Goal: Task Accomplishment & Management: Manage account settings

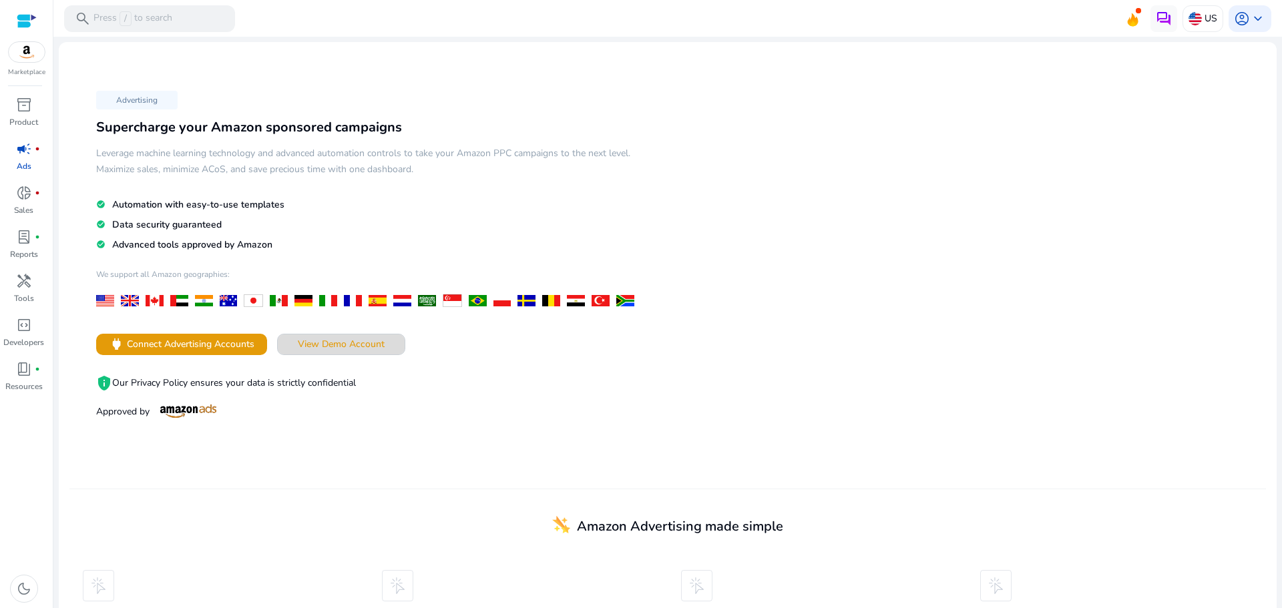
click at [325, 349] on span "View Demo Account" at bounding box center [341, 344] width 87 height 14
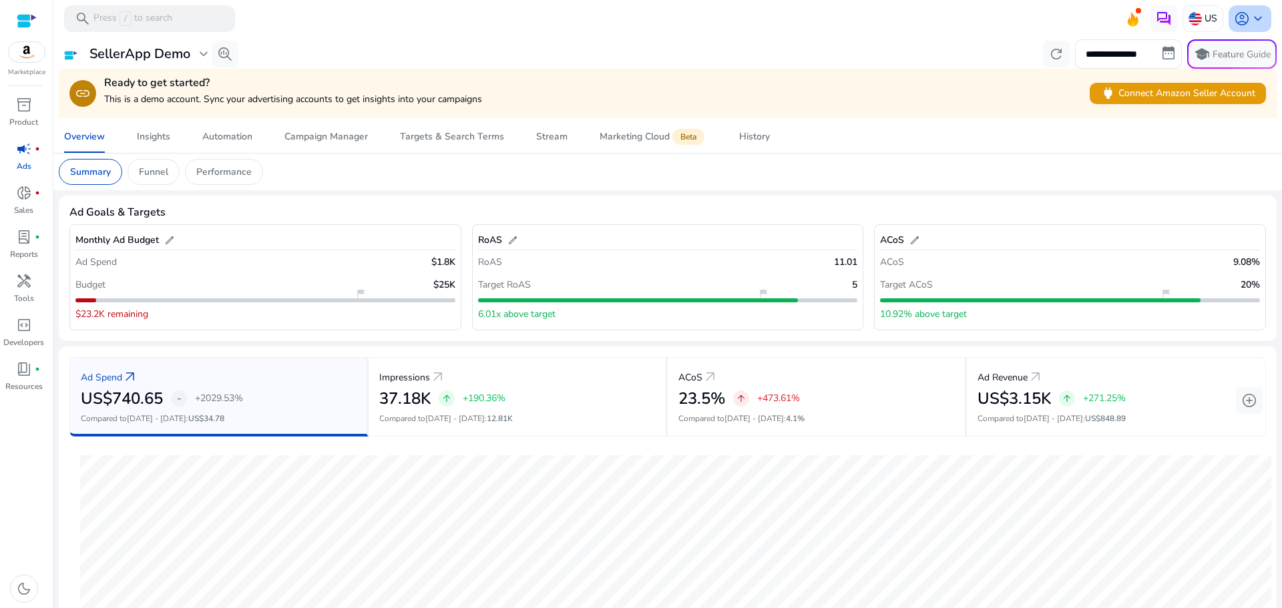
click at [1260, 21] on span "keyboard_arrow_down" at bounding box center [1258, 19] width 16 height 16
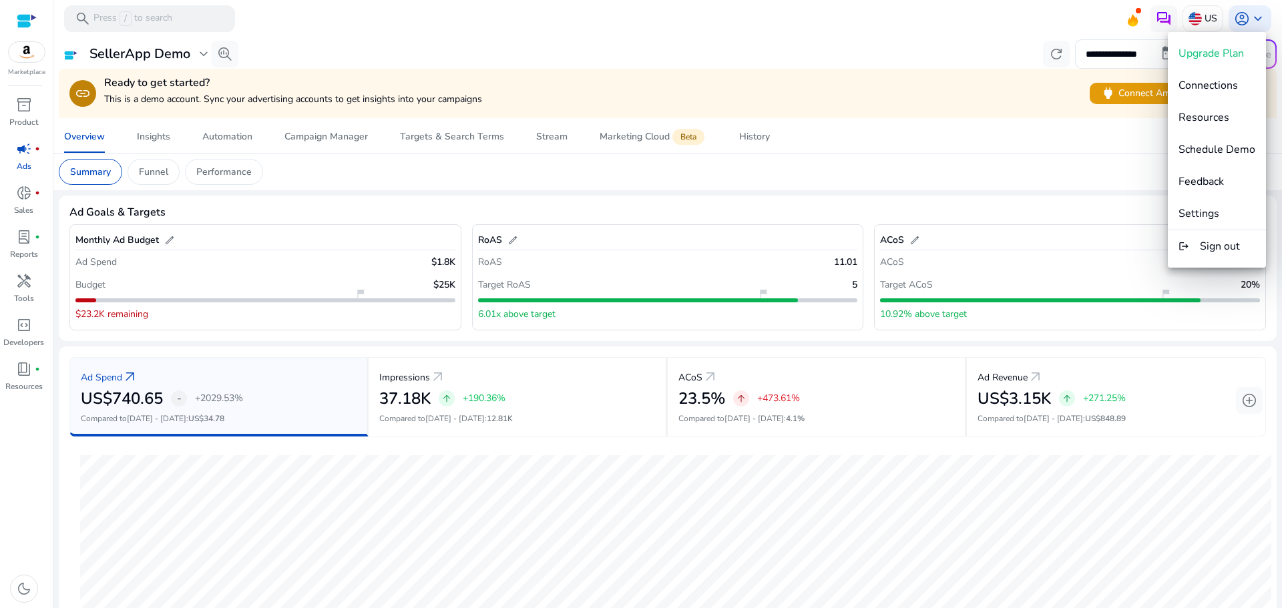
click at [17, 594] on div at bounding box center [641, 304] width 1282 height 608
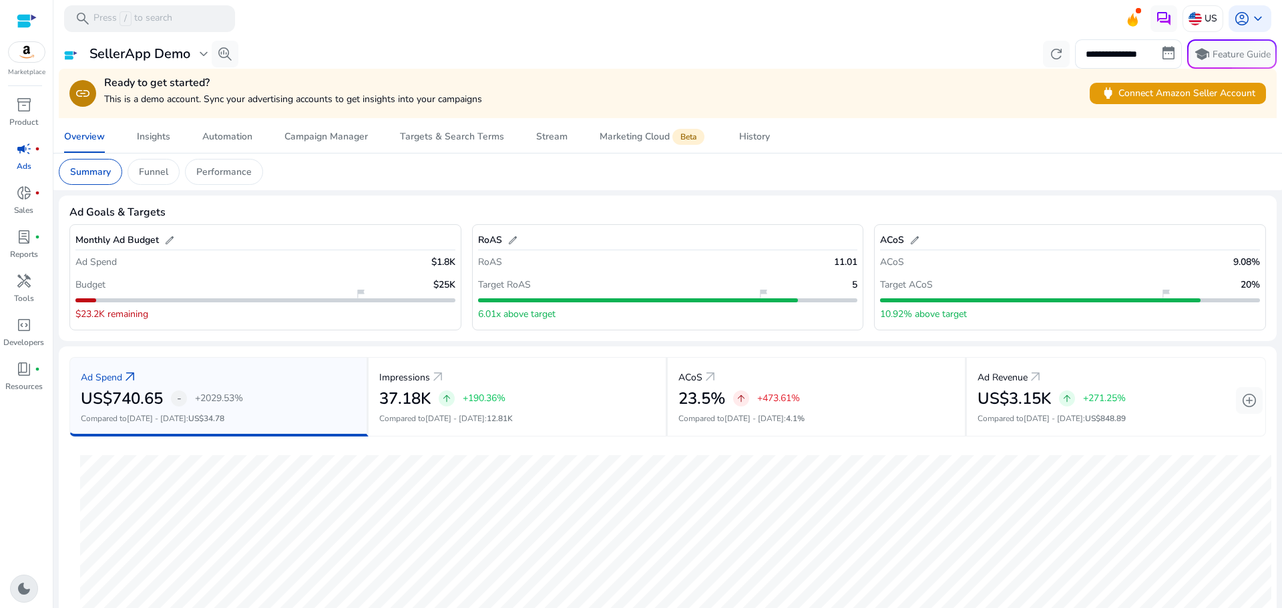
click at [17, 594] on span "dark_mode" at bounding box center [24, 589] width 16 height 16
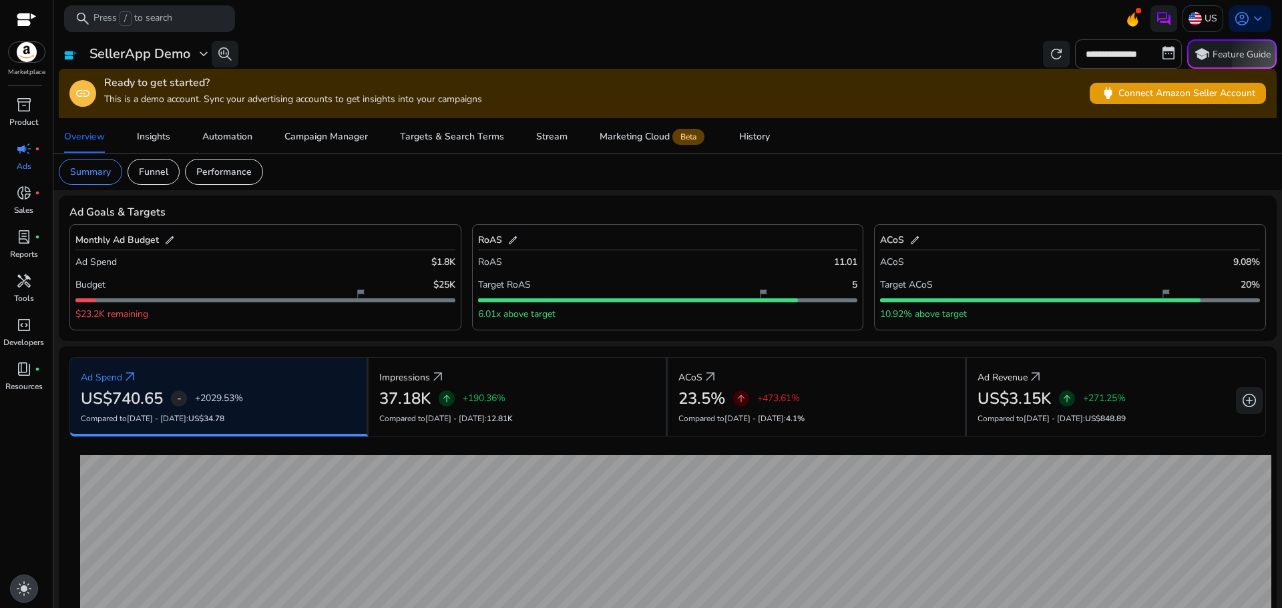
click at [17, 594] on span "light_mode" at bounding box center [24, 589] width 16 height 16
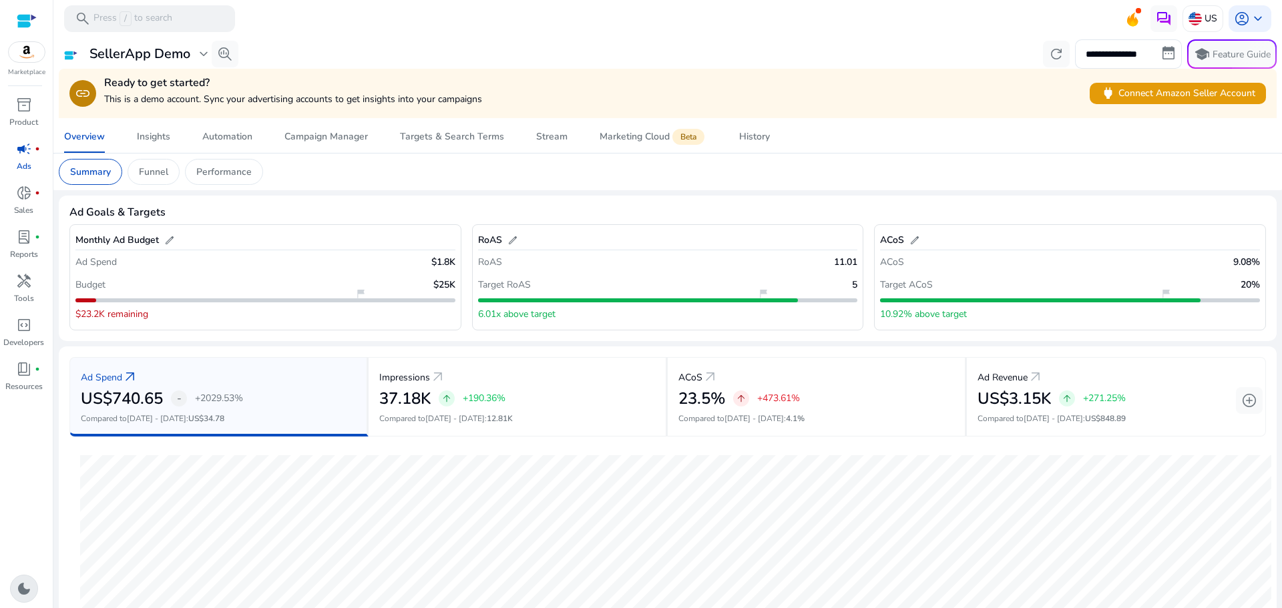
click at [17, 594] on span "dark_mode" at bounding box center [24, 589] width 16 height 16
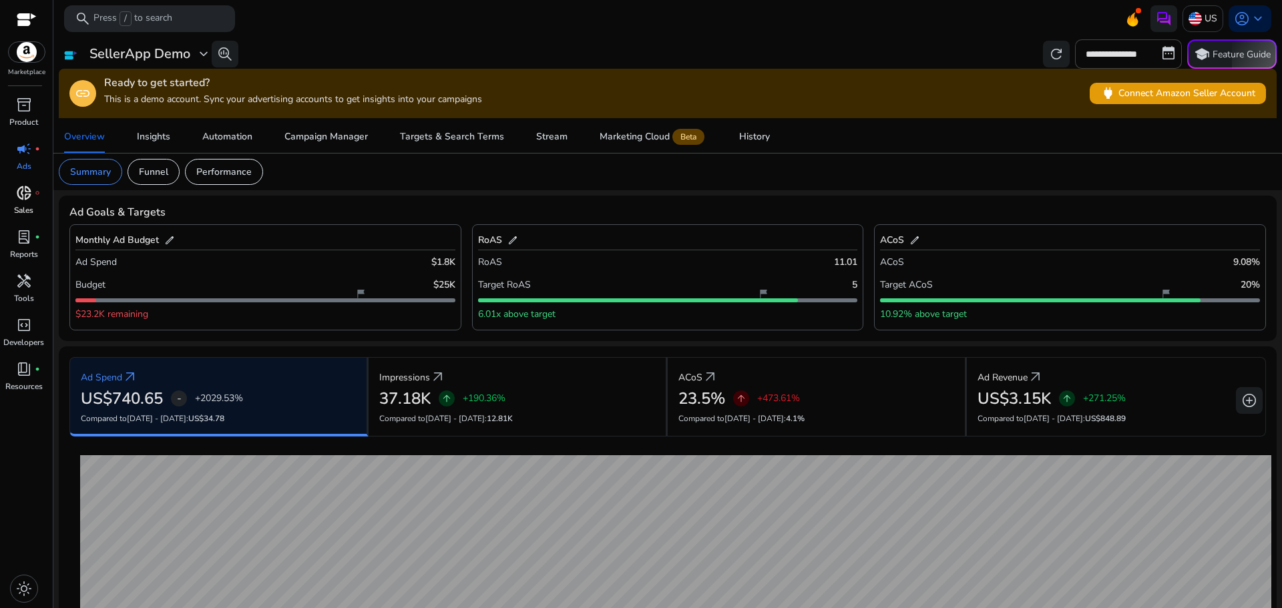
click at [13, 190] on div "donut_small fiber_manual_record" at bounding box center [23, 192] width 37 height 21
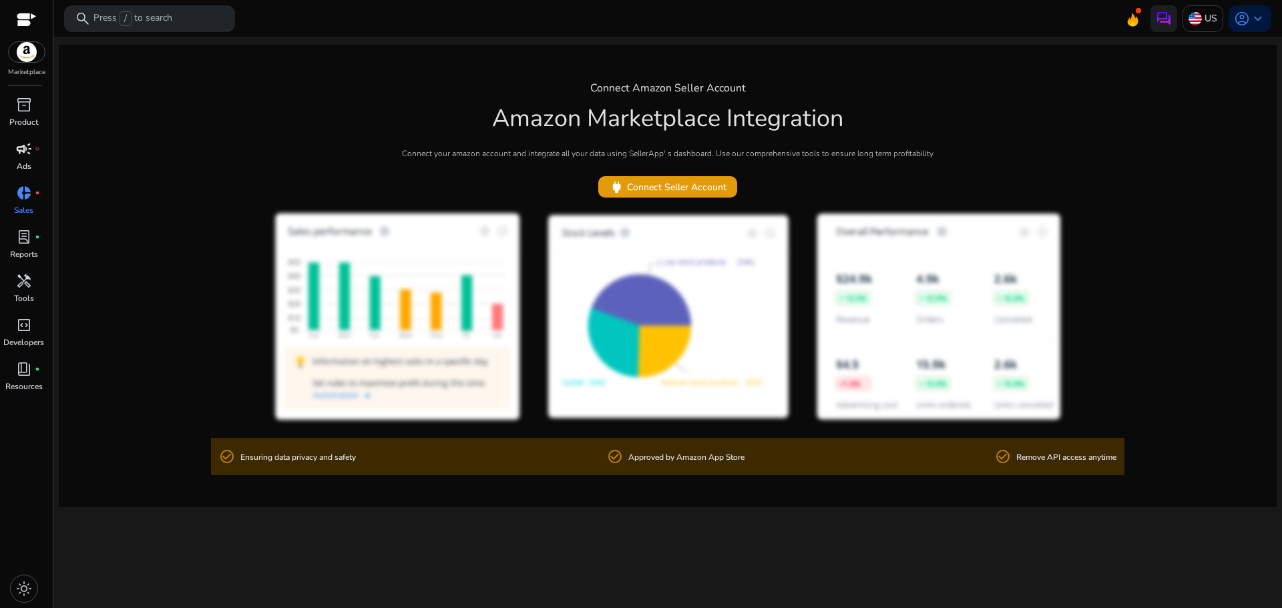
click at [31, 153] on span "campaign" at bounding box center [24, 149] width 16 height 16
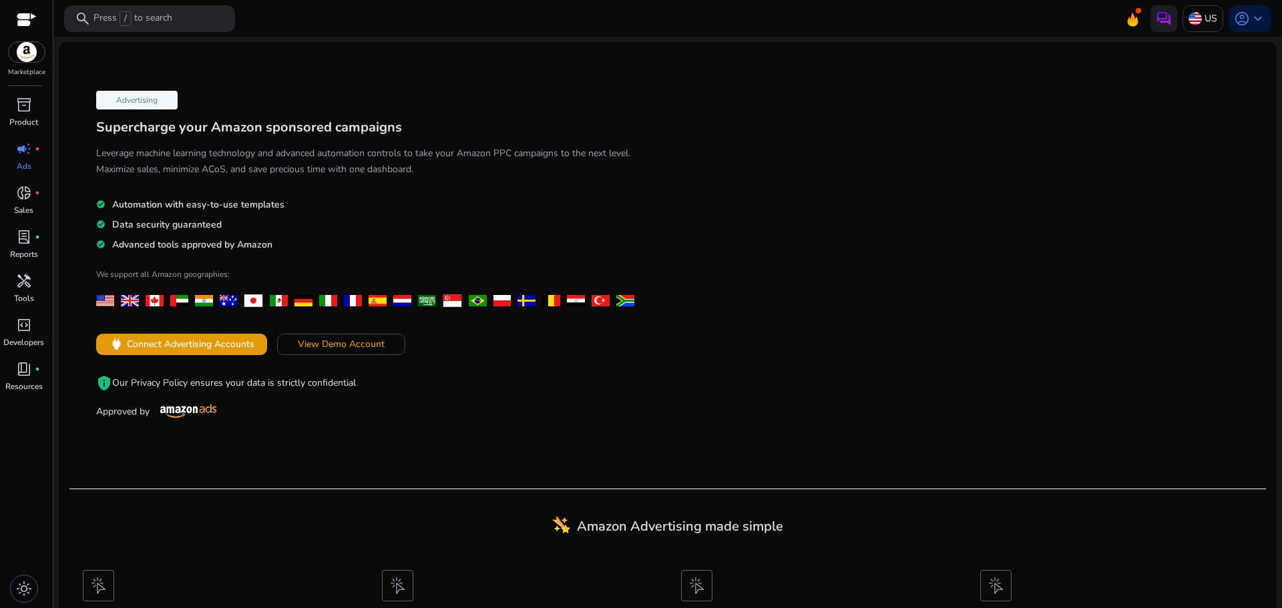
click at [140, 96] on p "Advertising" at bounding box center [136, 100] width 81 height 19
click at [117, 104] on p "Advertising" at bounding box center [136, 100] width 81 height 19
click at [152, 301] on div at bounding box center [155, 300] width 18 height 11
click at [176, 299] on div at bounding box center [179, 300] width 18 height 11
click at [25, 116] on p "Product" at bounding box center [23, 122] width 29 height 12
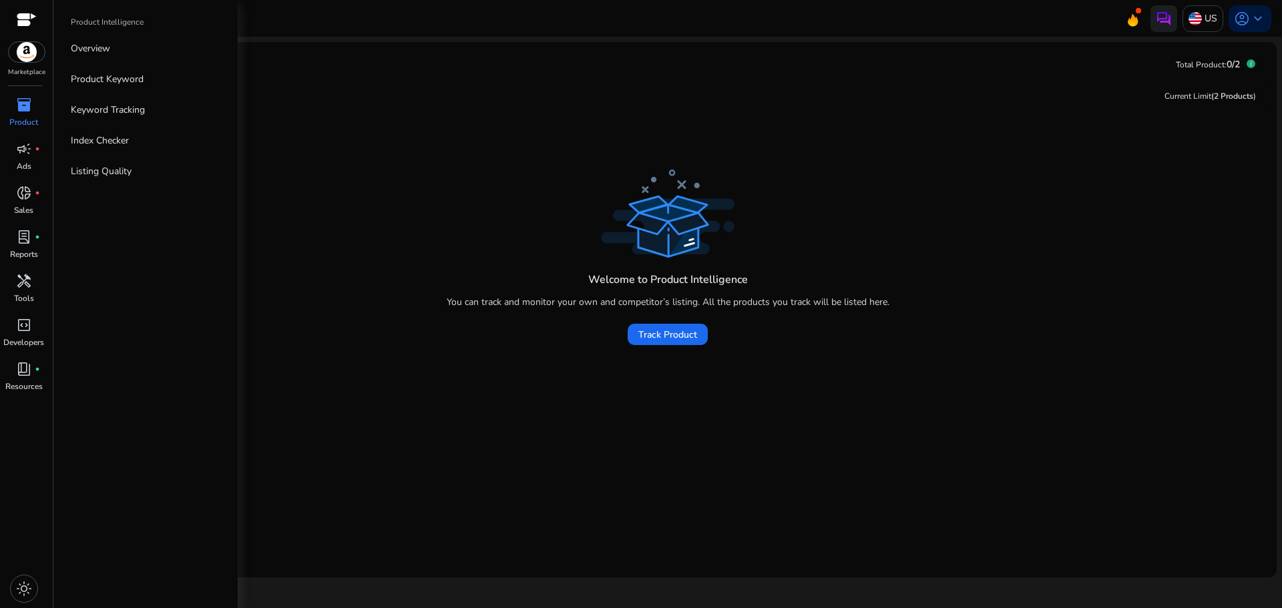
click at [35, 51] on img at bounding box center [27, 52] width 36 height 20
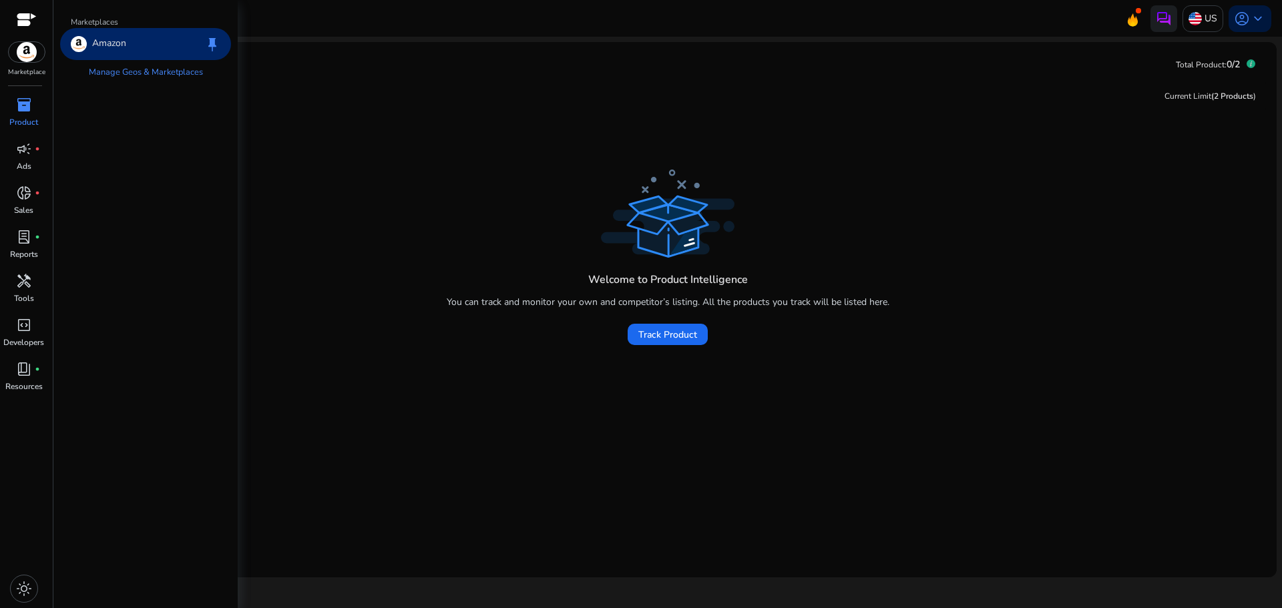
click at [128, 47] on div "Amazon keep" at bounding box center [145, 44] width 171 height 32
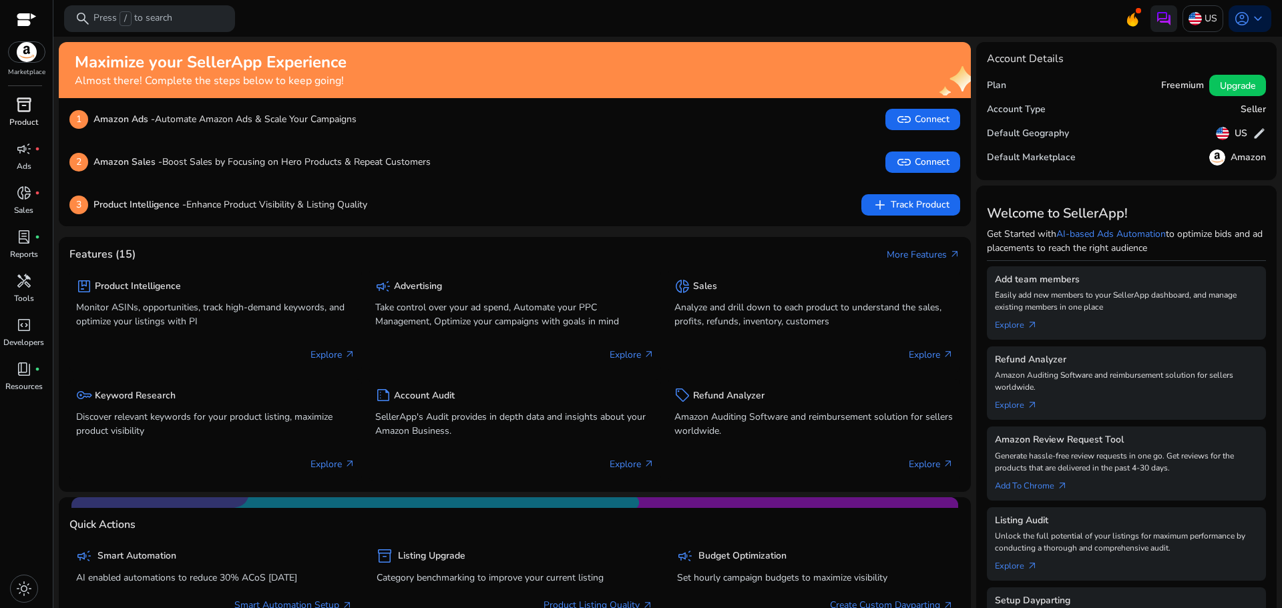
click at [15, 138] on link "inventory_2 Product" at bounding box center [23, 116] width 47 height 44
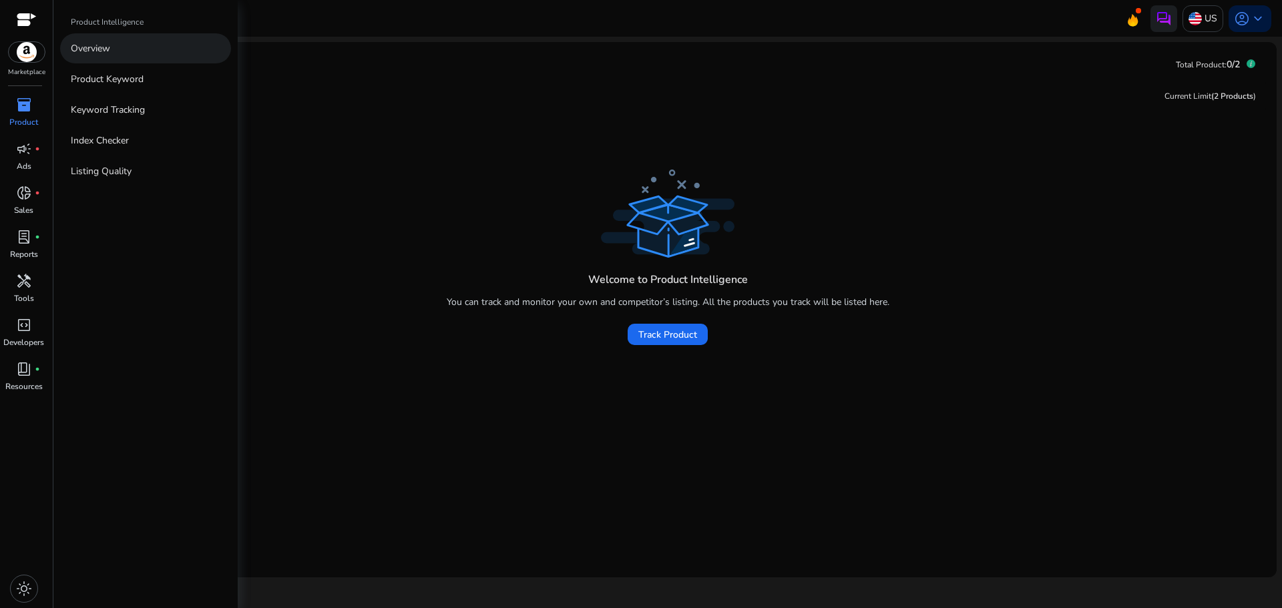
click at [126, 57] on link "Overview" at bounding box center [145, 48] width 171 height 30
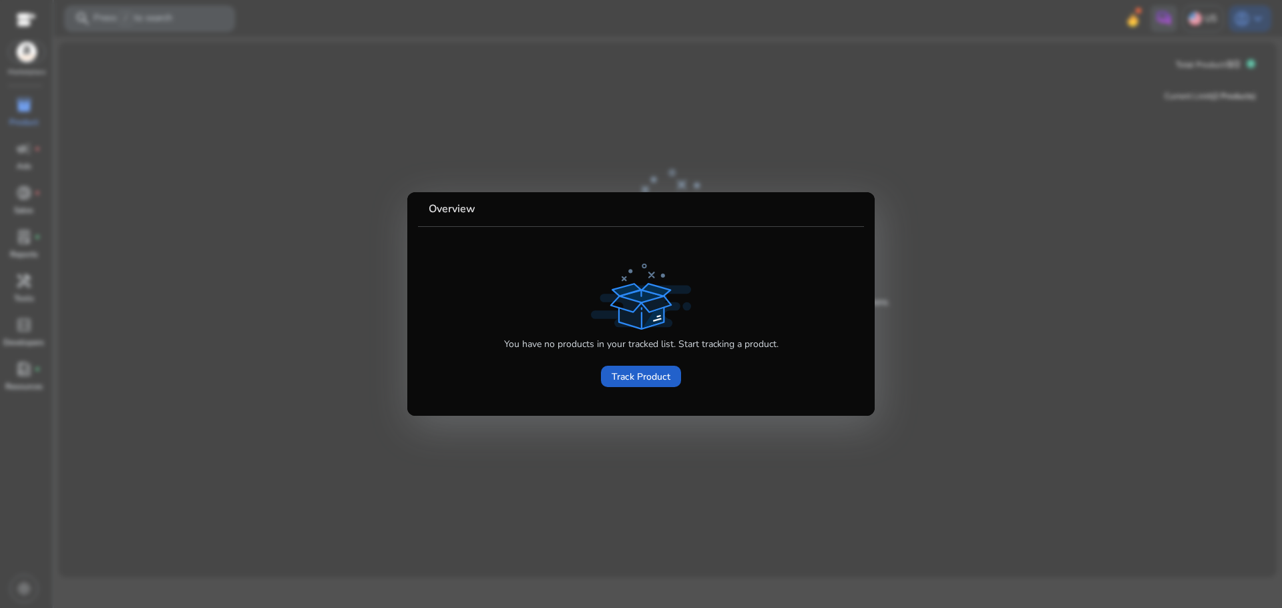
click at [630, 377] on span "Track Product" at bounding box center [641, 377] width 59 height 14
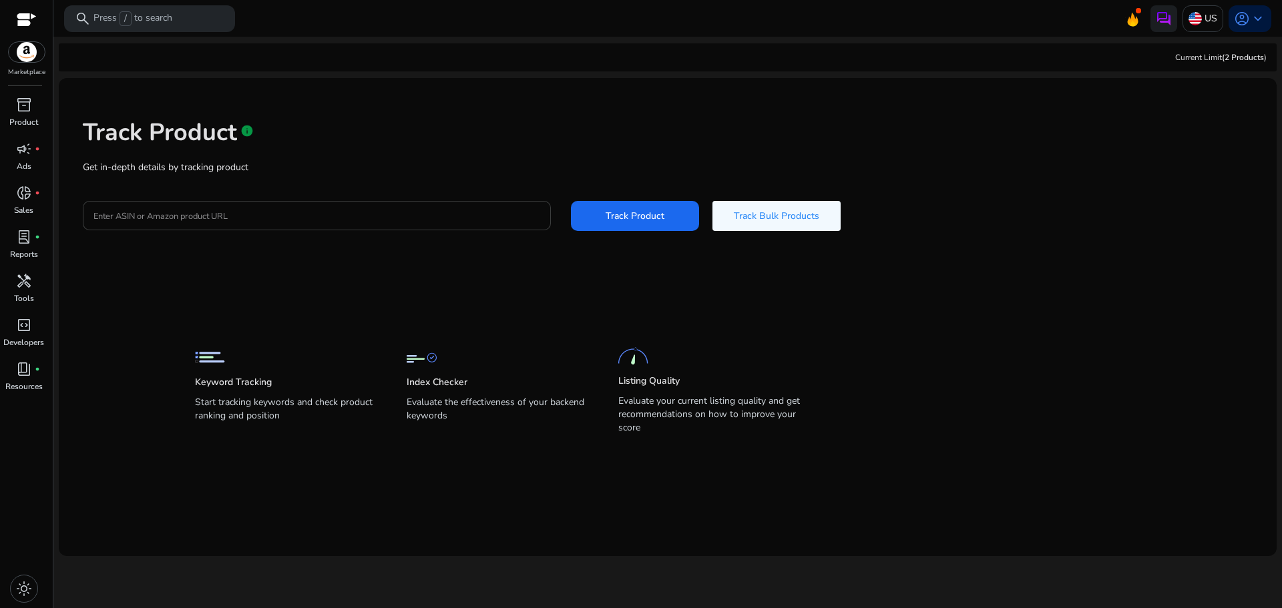
click at [343, 216] on input "Enter ASIN or Amazon product URL" at bounding box center [316, 215] width 447 height 15
click at [27, 20] on div at bounding box center [27, 20] width 20 height 15
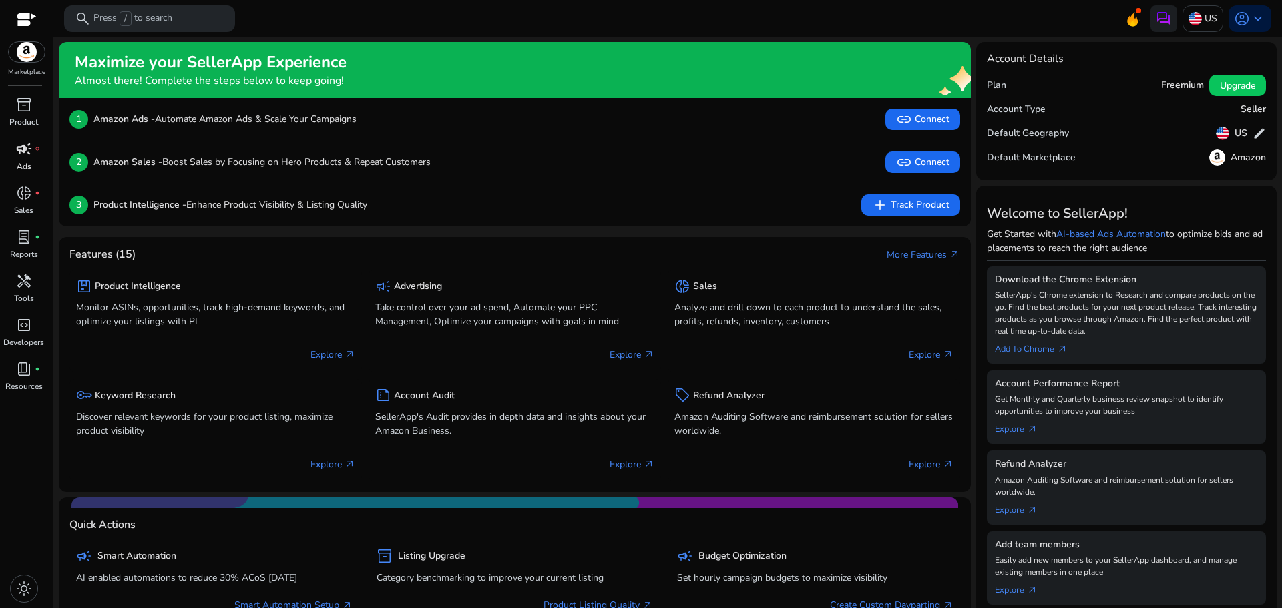
click at [27, 148] on span "campaign" at bounding box center [24, 149] width 16 height 16
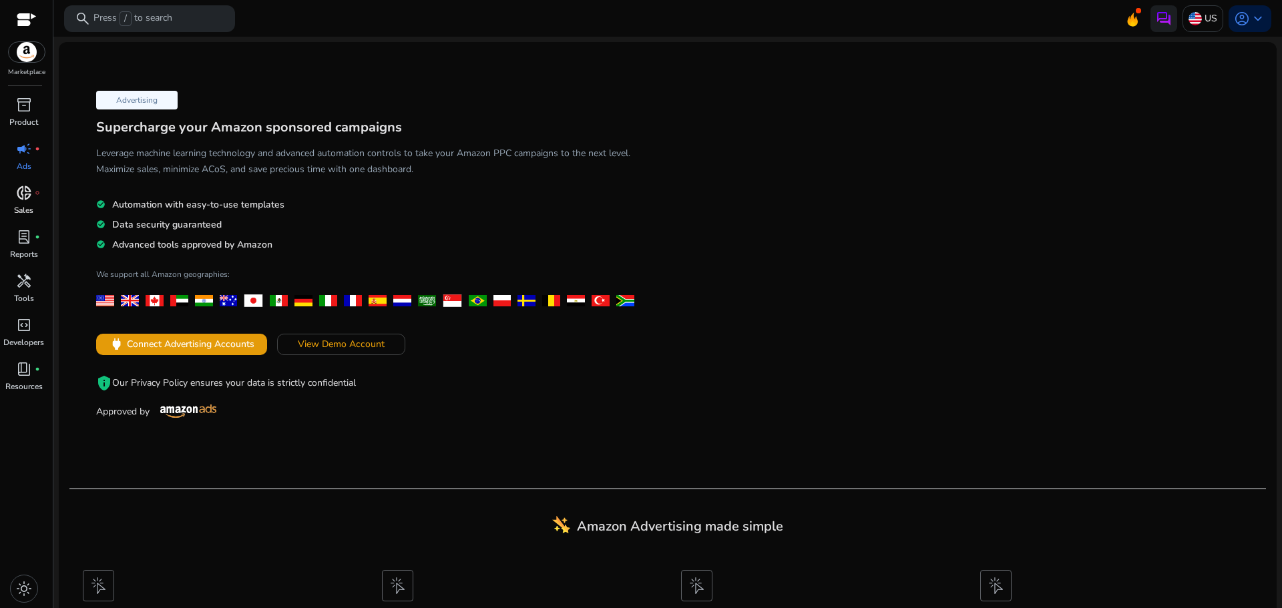
click at [37, 201] on div "donut_small fiber_manual_record" at bounding box center [23, 192] width 37 height 21
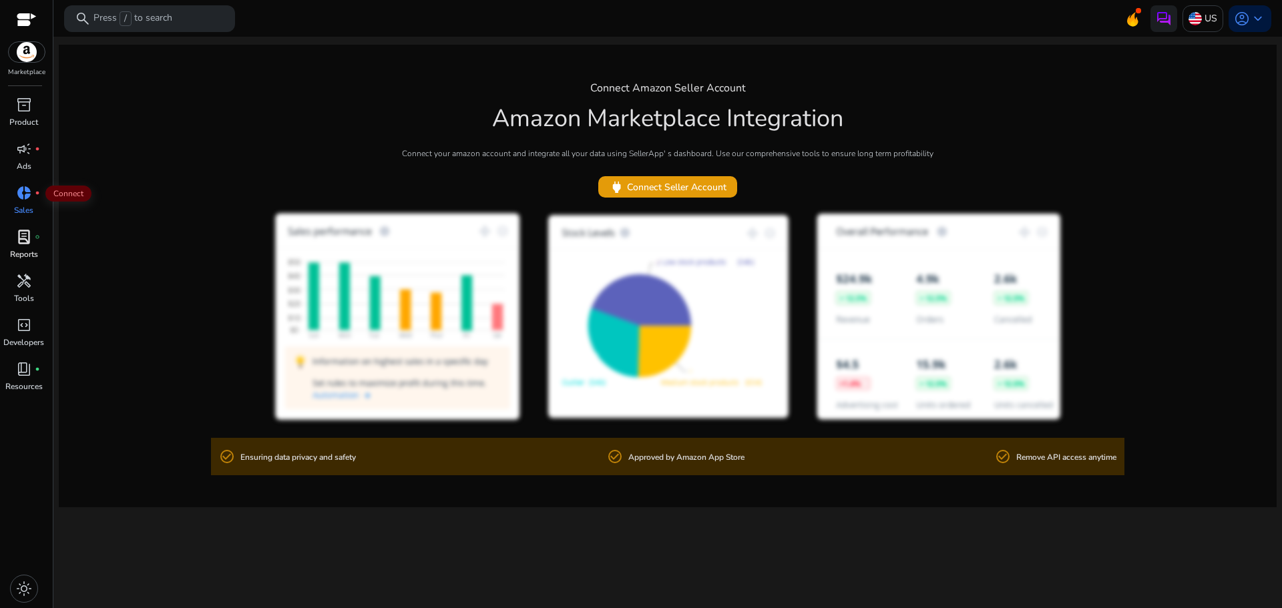
click at [35, 238] on span "fiber_manual_record" at bounding box center [37, 236] width 5 height 5
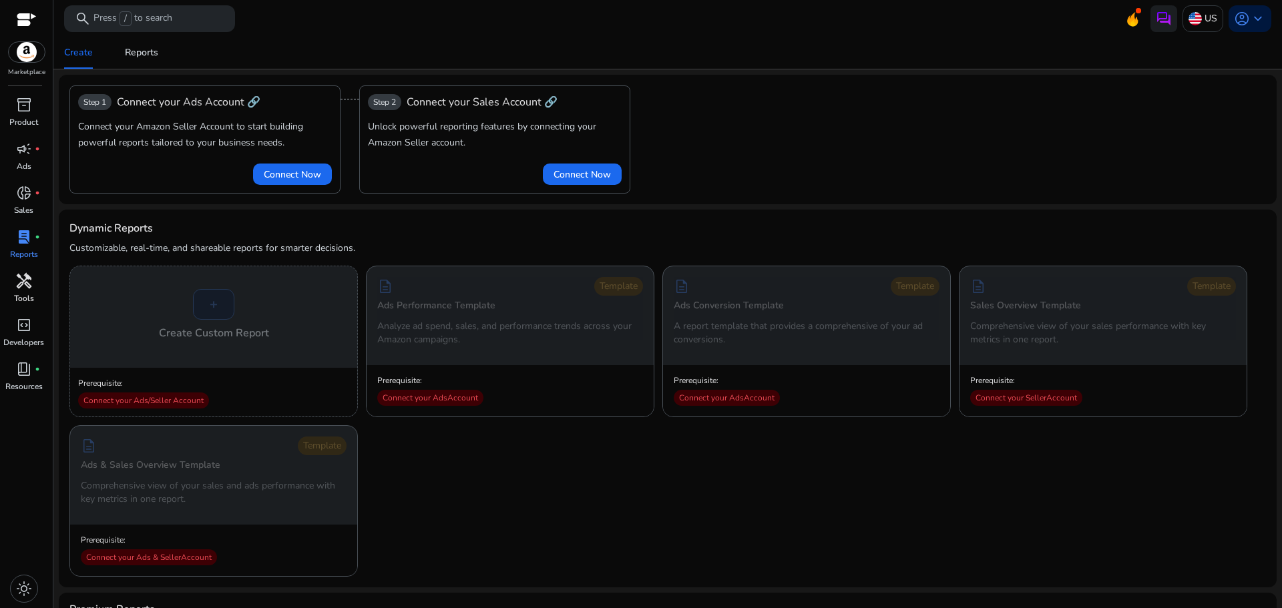
click at [26, 289] on span "handyman" at bounding box center [24, 281] width 16 height 16
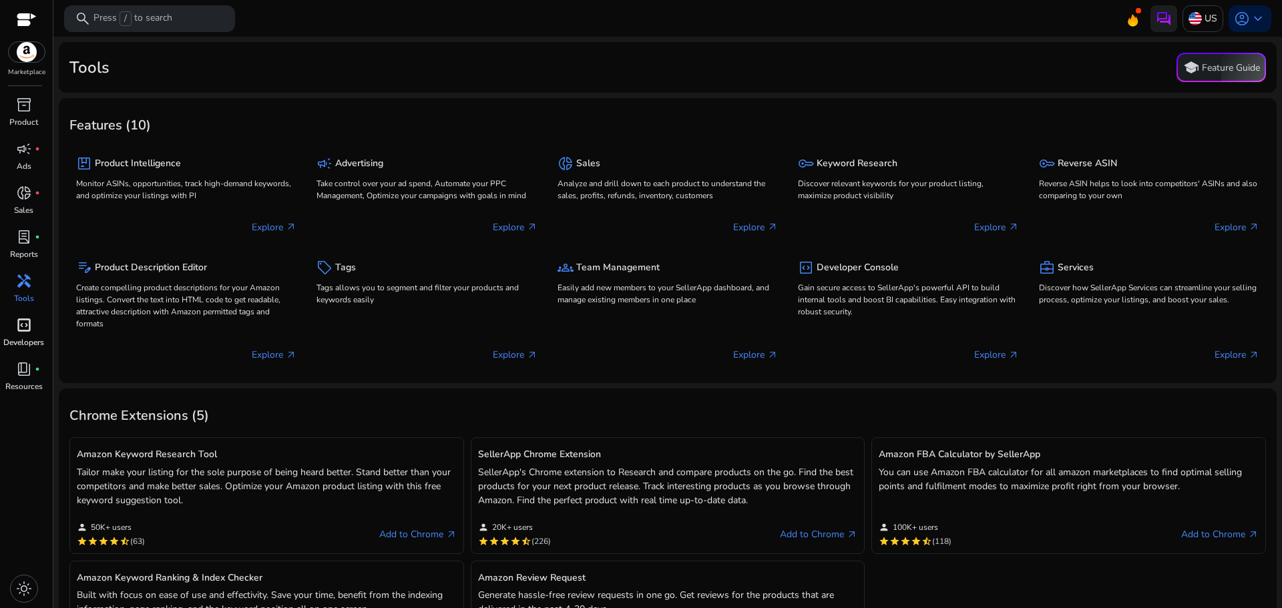
click at [13, 345] on p "Developers" at bounding box center [23, 343] width 41 height 12
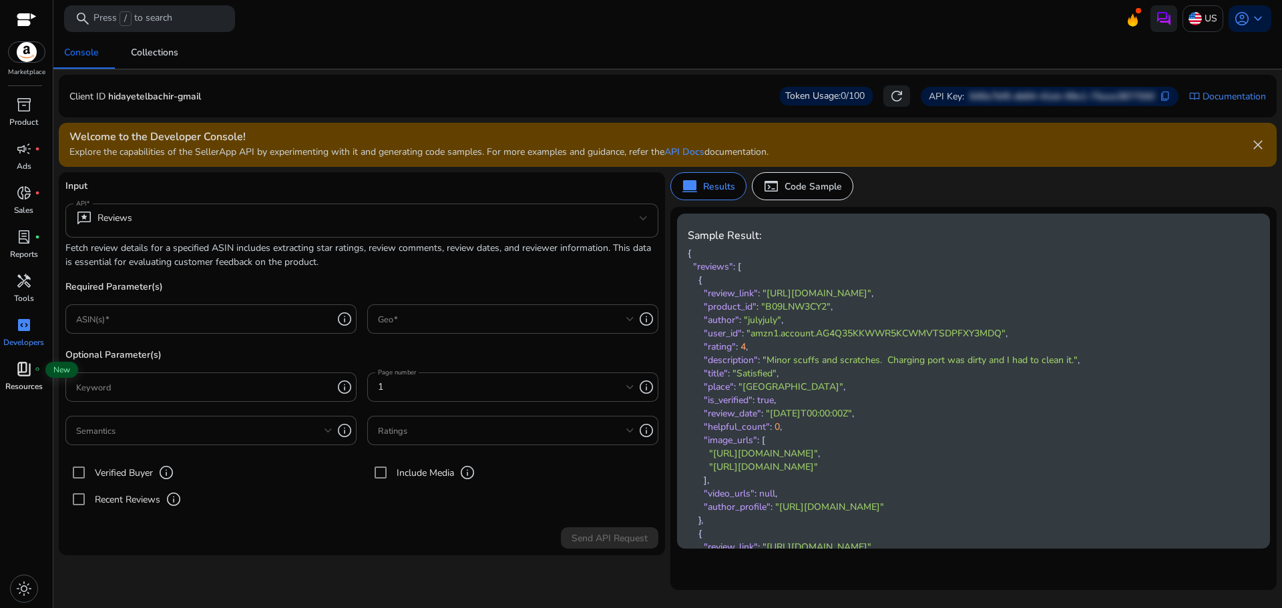
click at [21, 365] on span "book_4" at bounding box center [24, 369] width 16 height 16
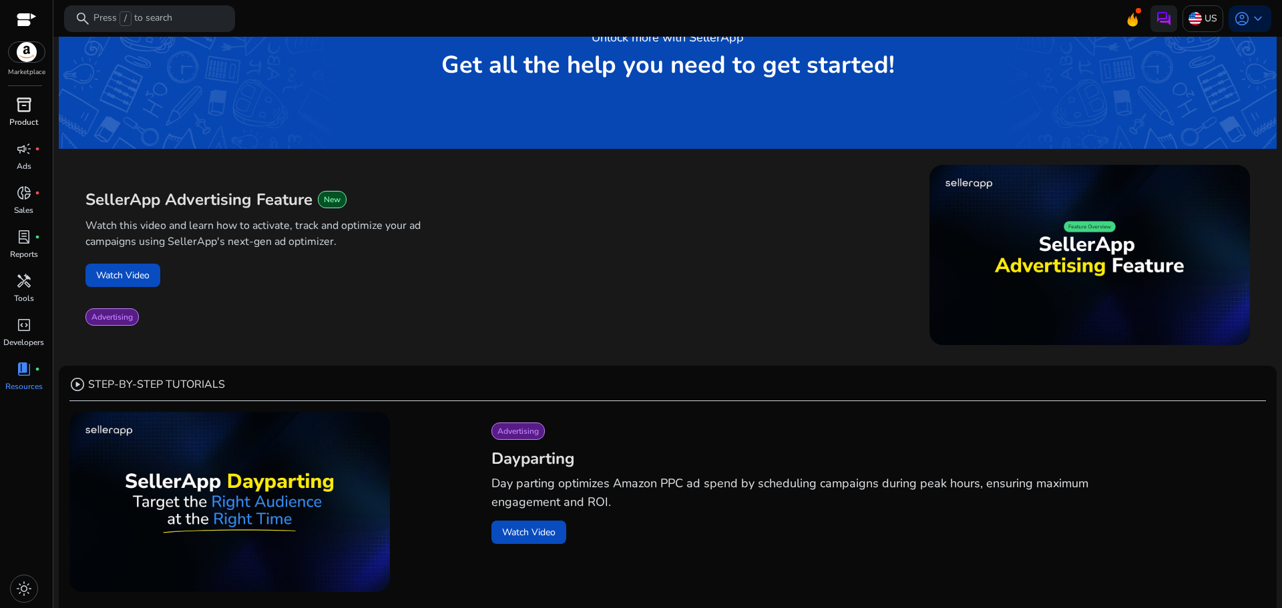
scroll to position [67, 0]
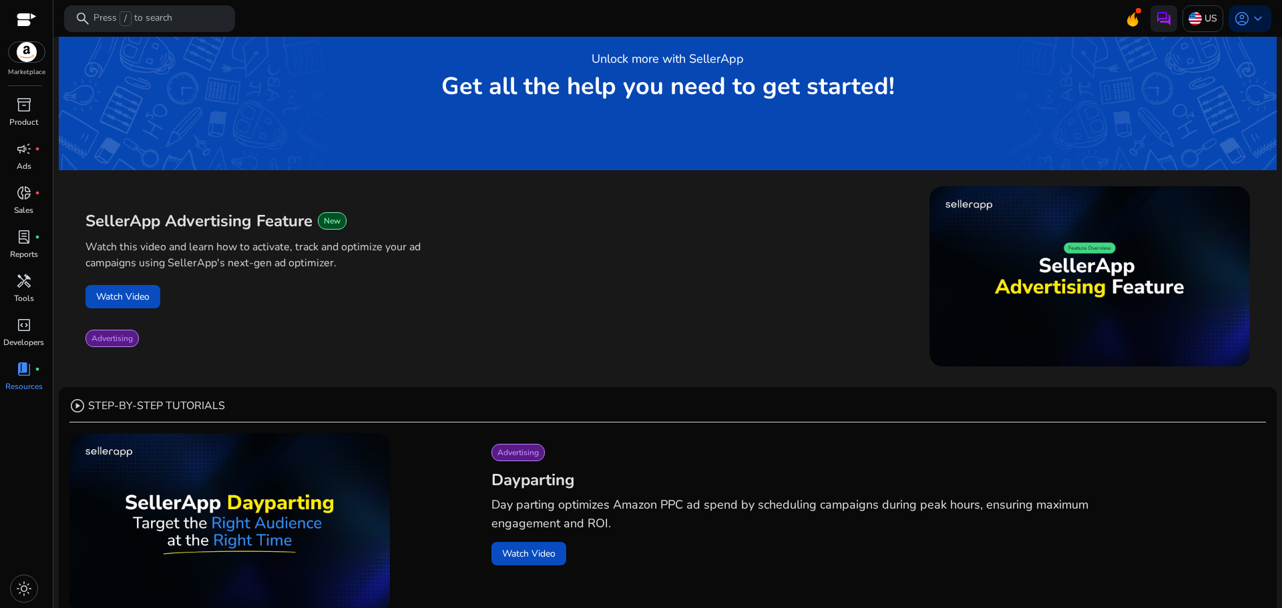
click at [23, 17] on div at bounding box center [27, 20] width 20 height 15
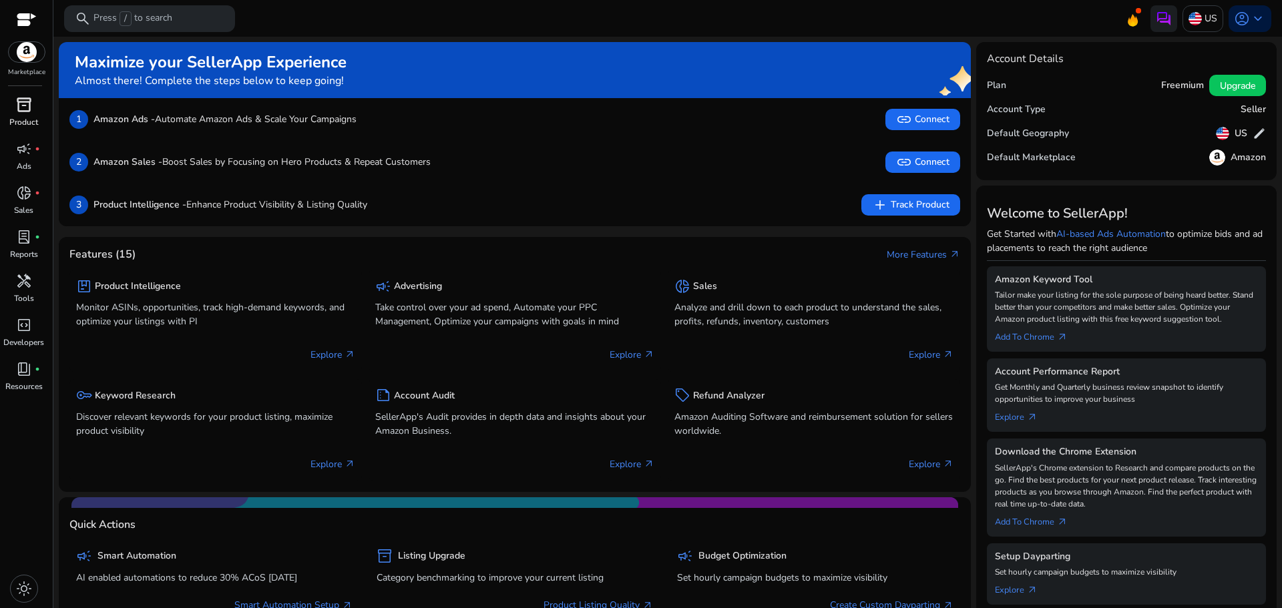
click at [25, 108] on span "inventory_2" at bounding box center [24, 105] width 16 height 16
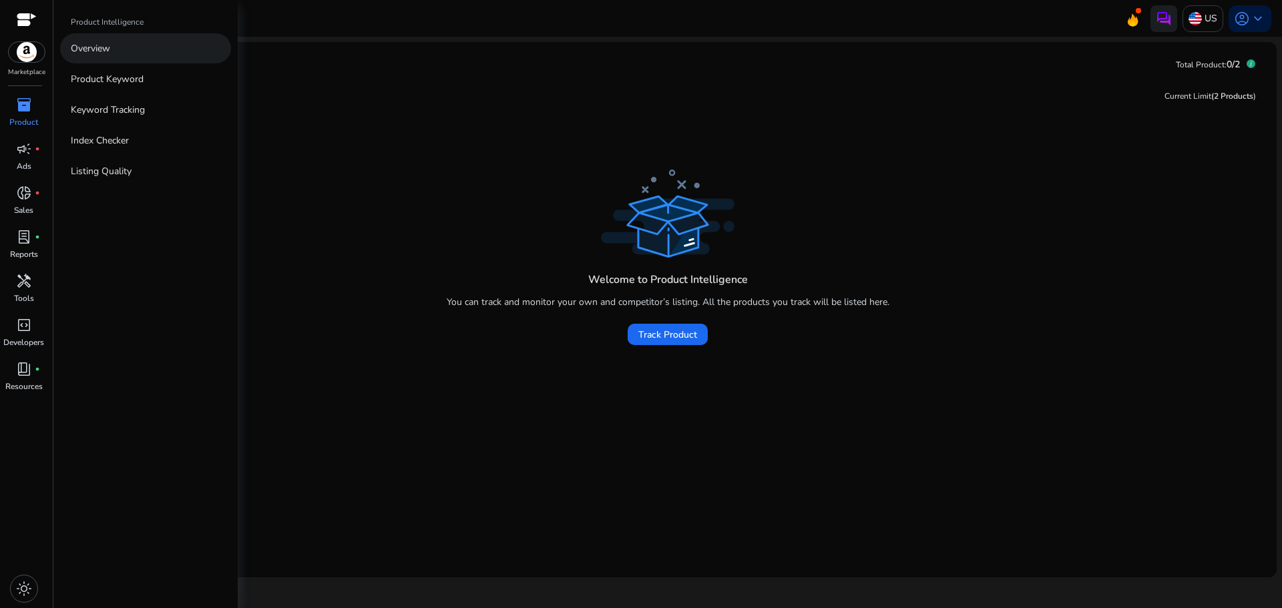
click at [116, 56] on link "Overview" at bounding box center [145, 48] width 171 height 30
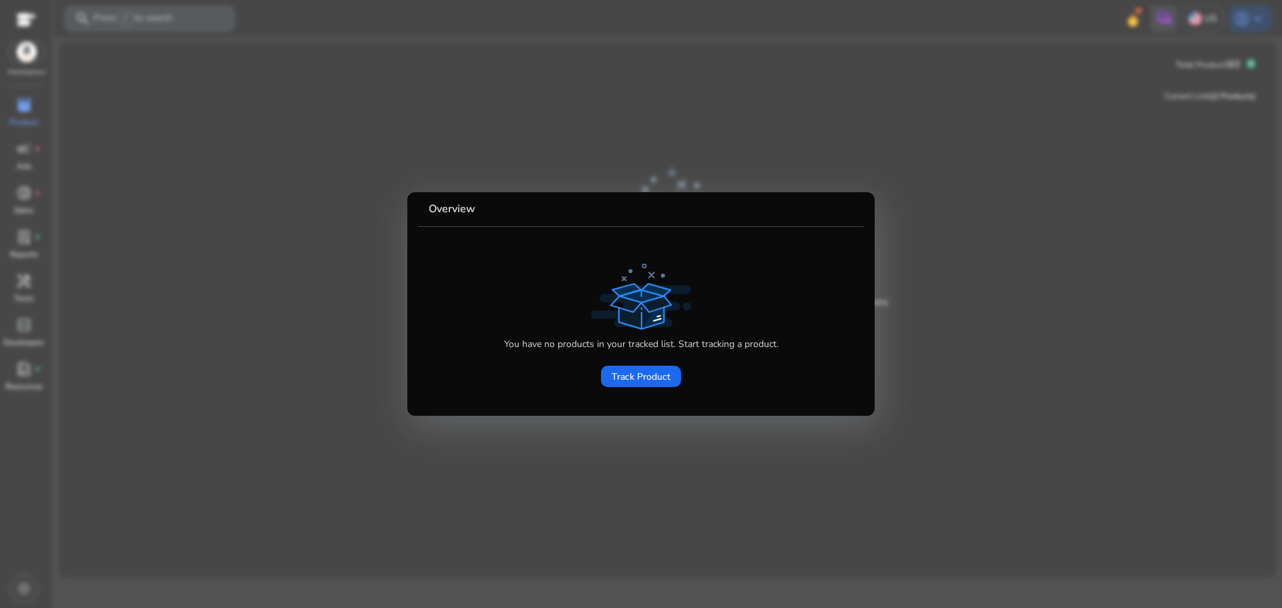
click at [317, 248] on div at bounding box center [641, 304] width 1282 height 608
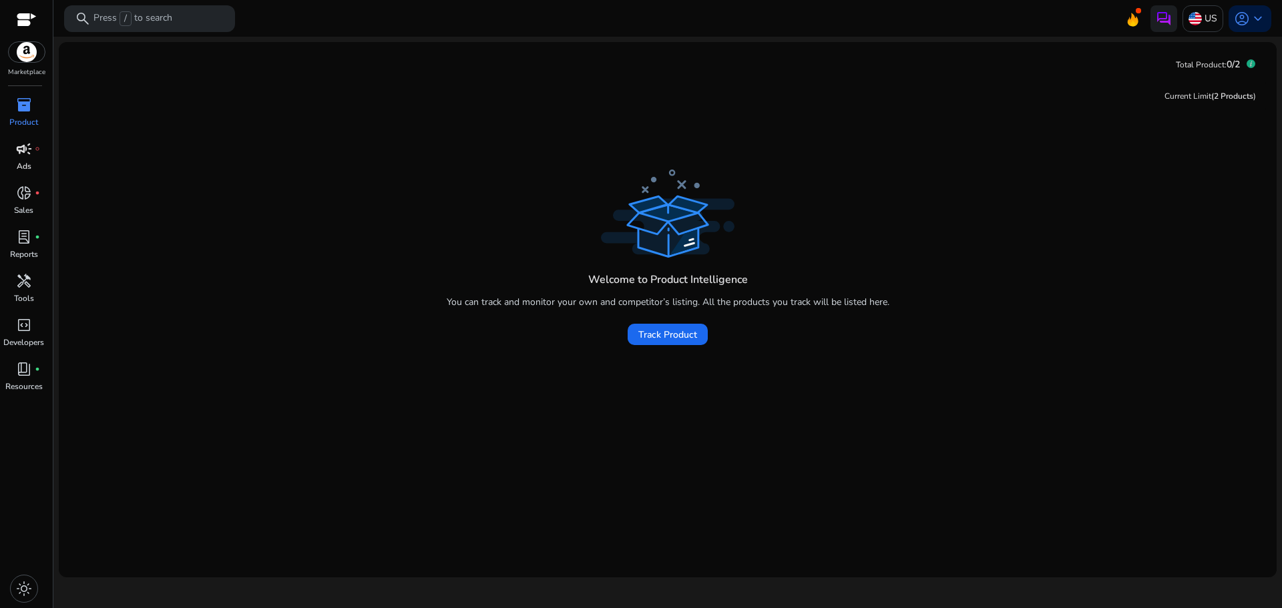
click at [27, 168] on p "Ads" at bounding box center [24, 166] width 15 height 12
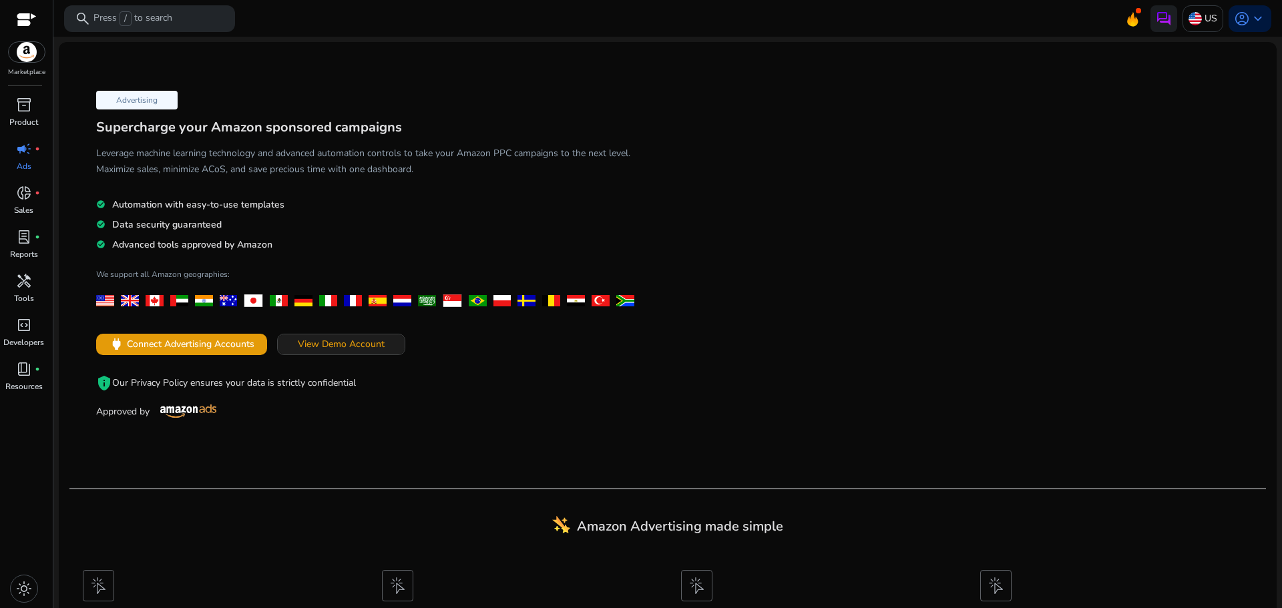
click at [309, 347] on span "View Demo Account" at bounding box center [341, 344] width 87 height 14
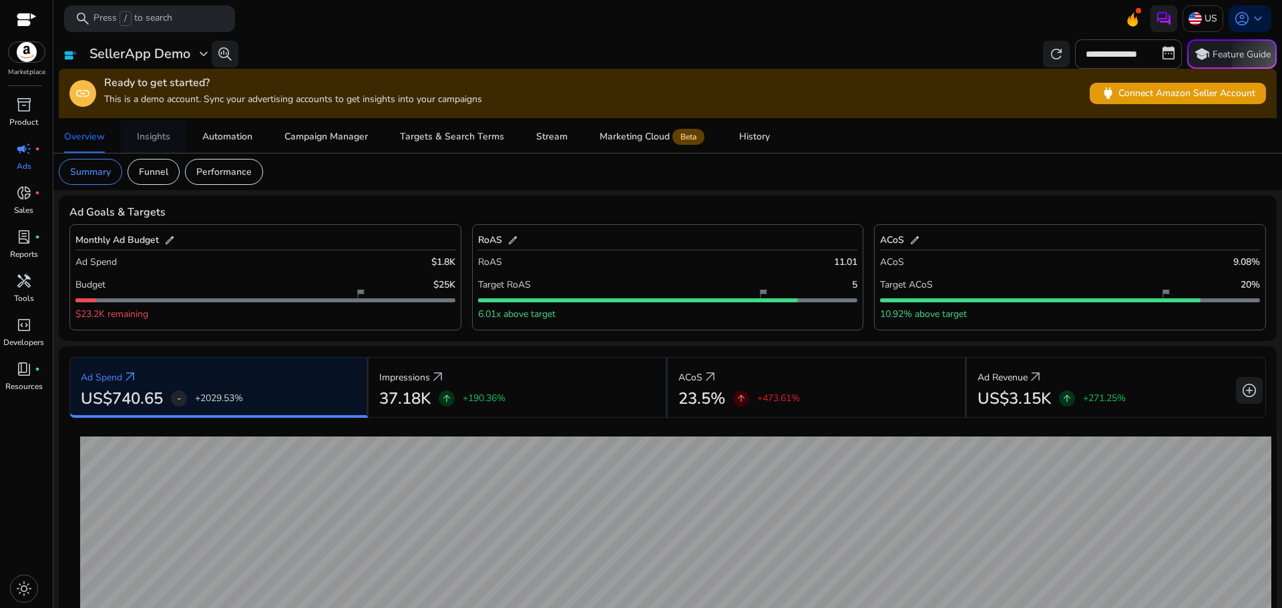
click at [172, 138] on link "Insights" at bounding box center [153, 137] width 65 height 32
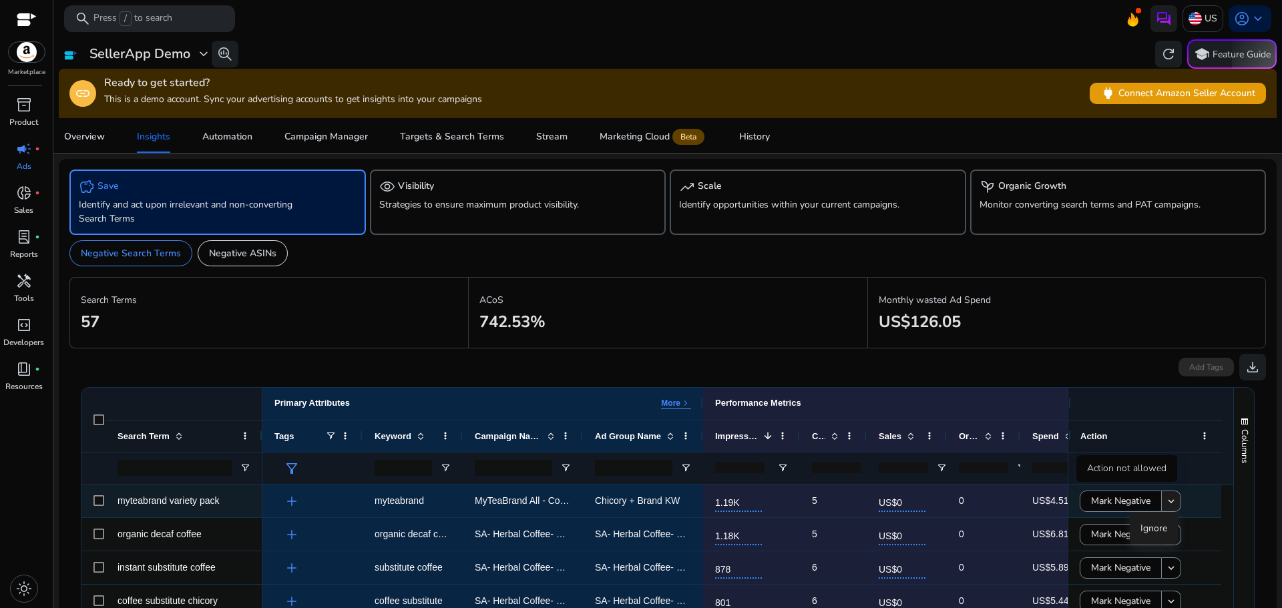
click at [1169, 502] on mat-icon "keyboard_arrow_down" at bounding box center [1171, 502] width 12 height 12
click at [1118, 500] on span "Mark Negative" at bounding box center [1120, 501] width 59 height 27
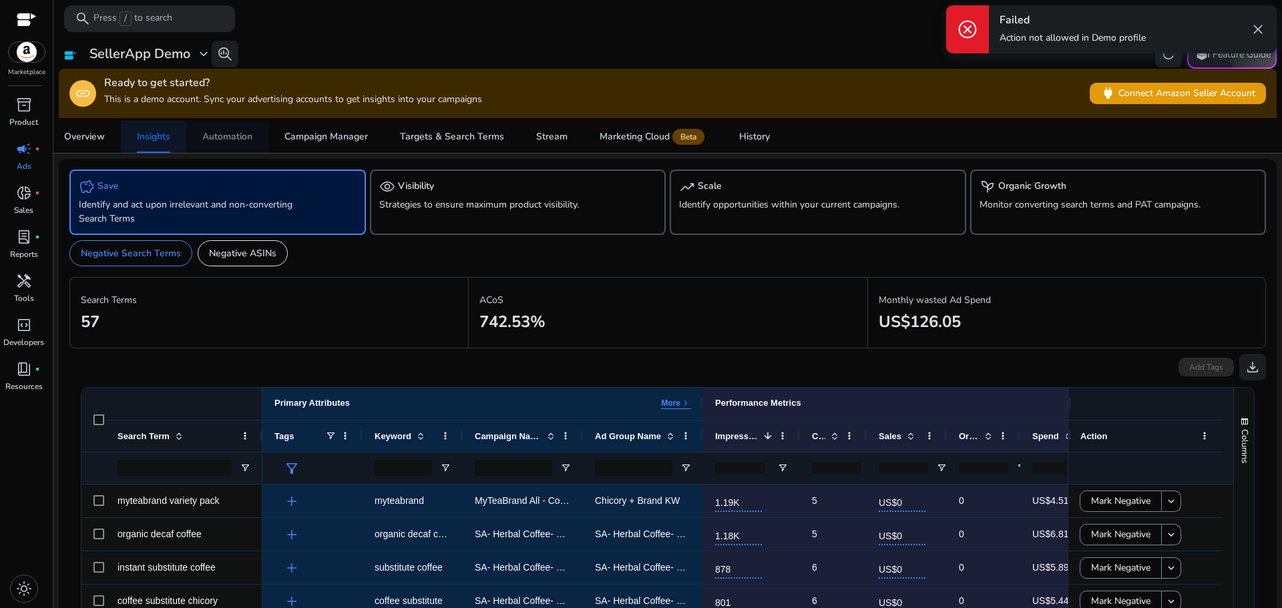
click at [256, 131] on link "Automation" at bounding box center [227, 137] width 82 height 32
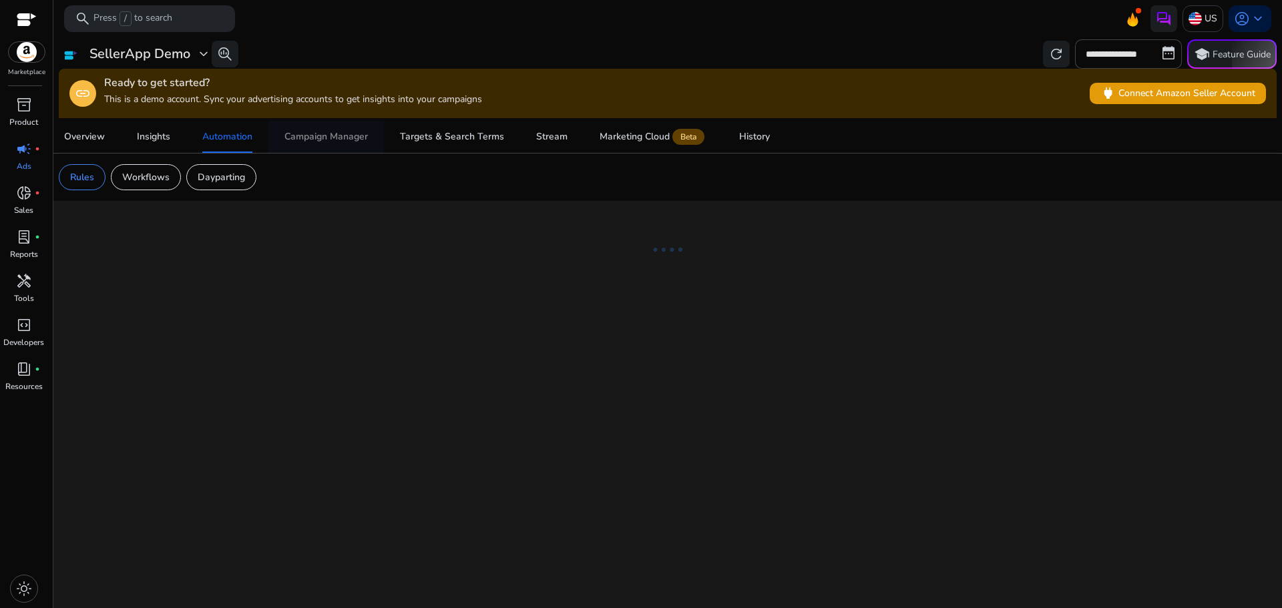
click at [352, 128] on span "Campaign Manager" at bounding box center [325, 137] width 83 height 32
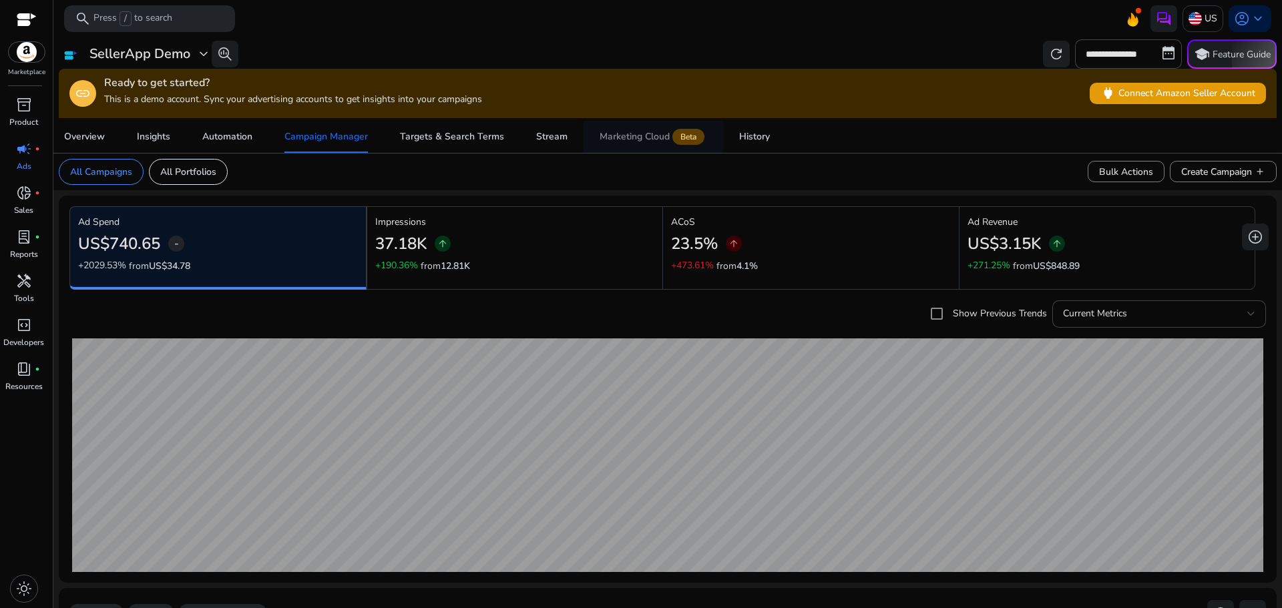
click at [647, 143] on span "Marketing Cloud Beta" at bounding box center [654, 137] width 108 height 32
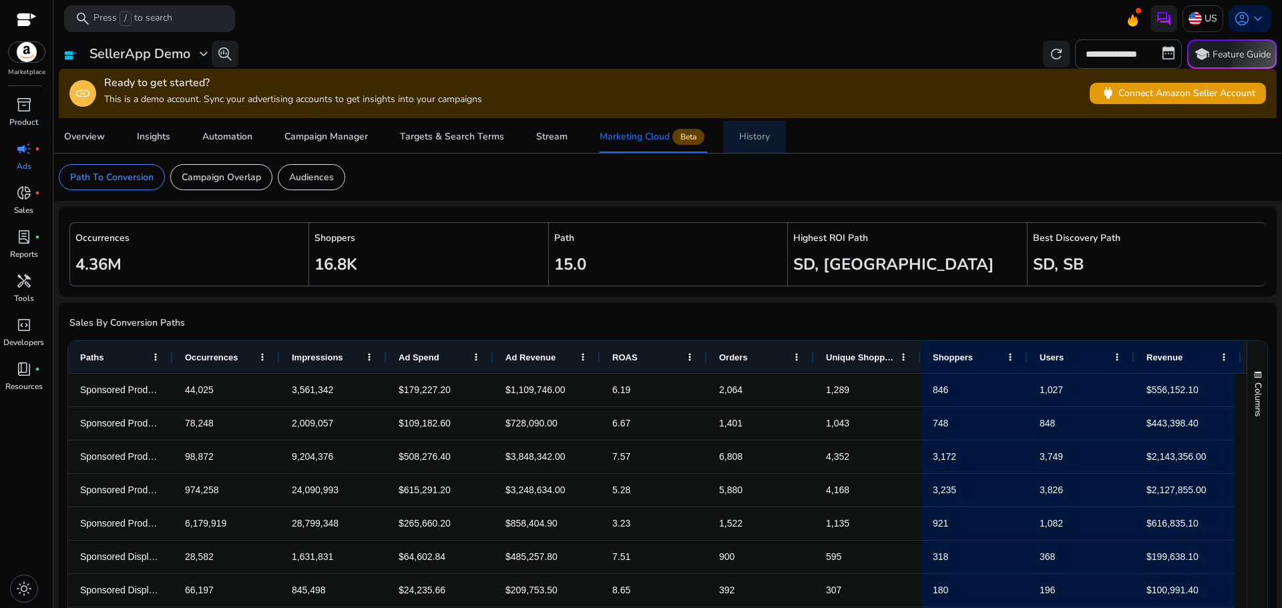
click at [755, 136] on div "History" at bounding box center [754, 136] width 31 height 9
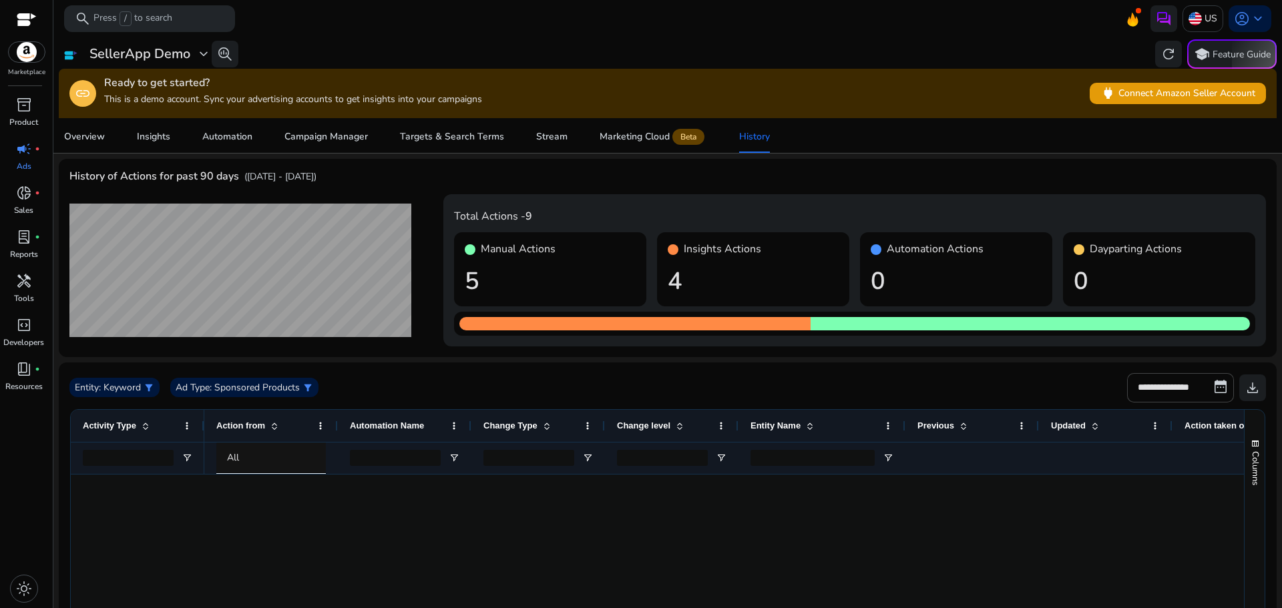
click at [494, 264] on div "Manual Actions 5" at bounding box center [550, 268] width 192 height 73
drag, startPoint x: 482, startPoint y: 266, endPoint x: 465, endPoint y: 269, distance: 16.9
click at [482, 267] on h1 "5" at bounding box center [550, 281] width 171 height 29
click at [433, 275] on div "Total Actions - 9 Manual Actions 5 Insights Actions 4 Automation Actions 0 Dayp…" at bounding box center [667, 270] width 1197 height 152
click at [16, 98] on span "inventory_2" at bounding box center [24, 105] width 16 height 16
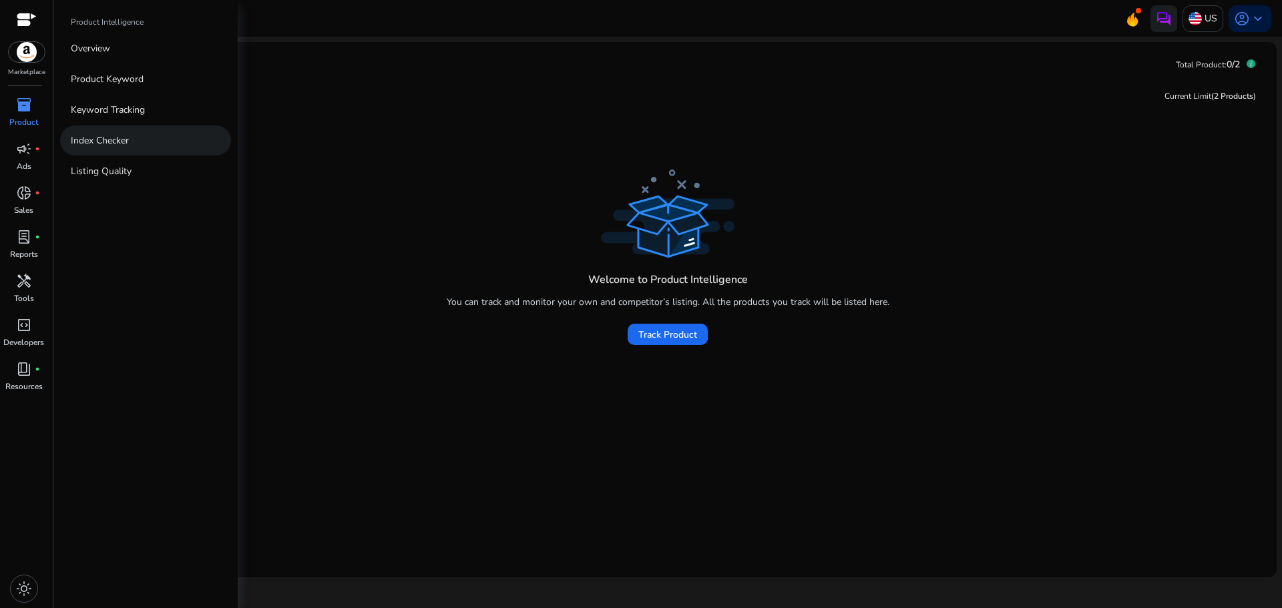
click at [128, 134] on p "Index Checker" at bounding box center [100, 141] width 58 height 14
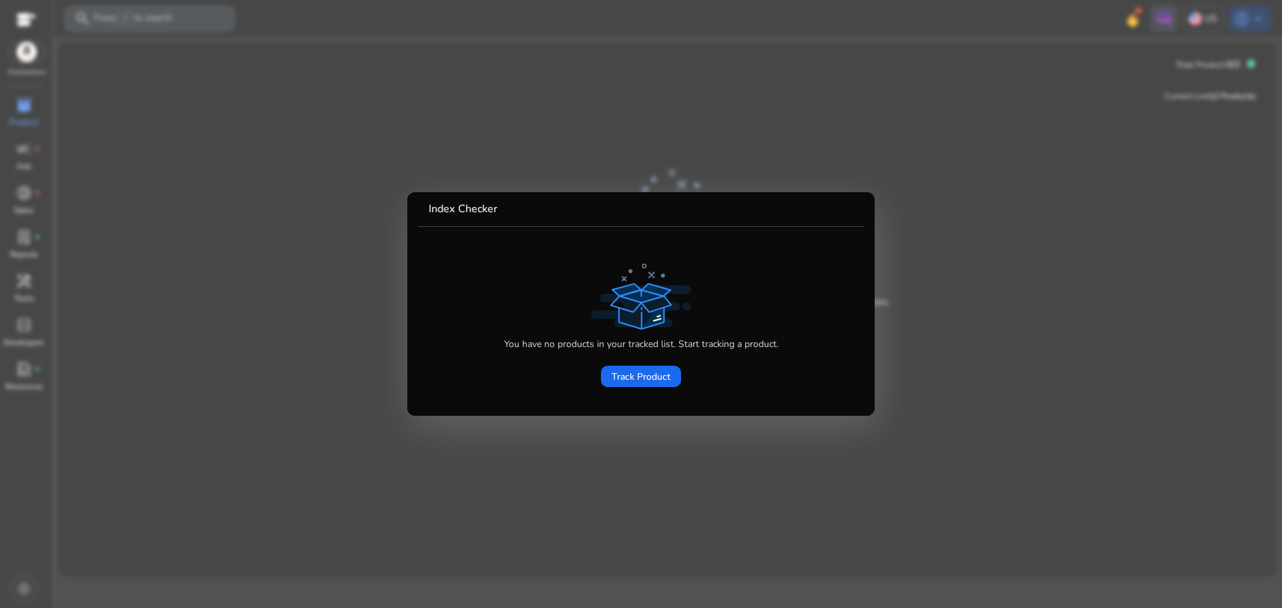
click at [337, 307] on div at bounding box center [641, 304] width 1282 height 608
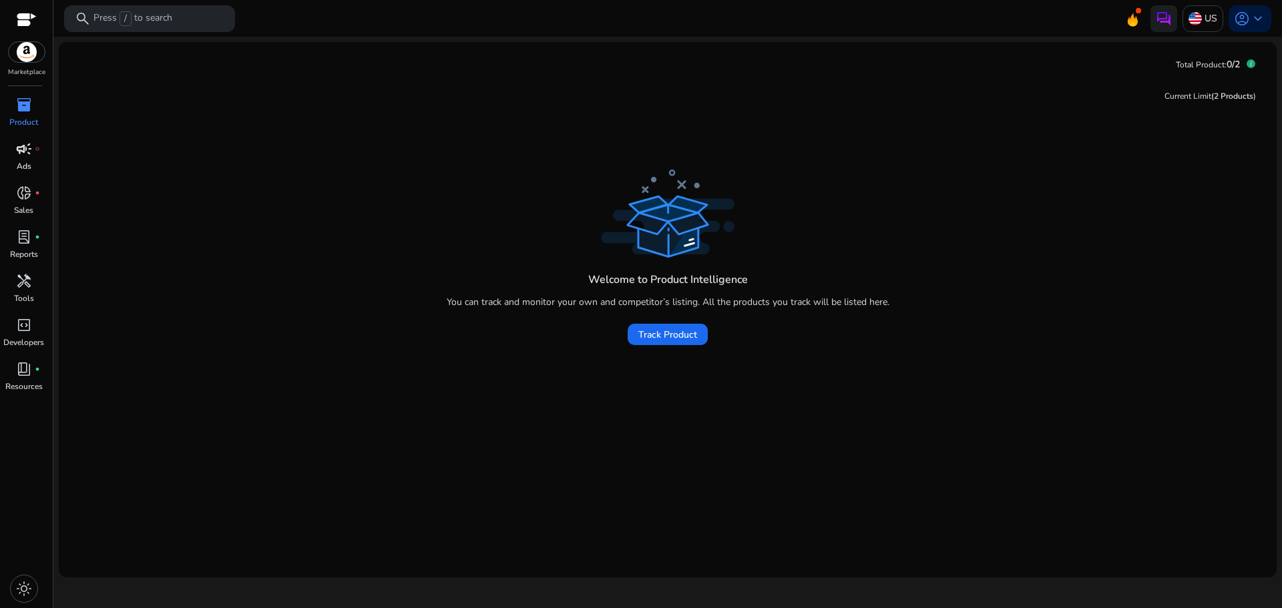
click at [16, 148] on span "campaign" at bounding box center [24, 149] width 16 height 16
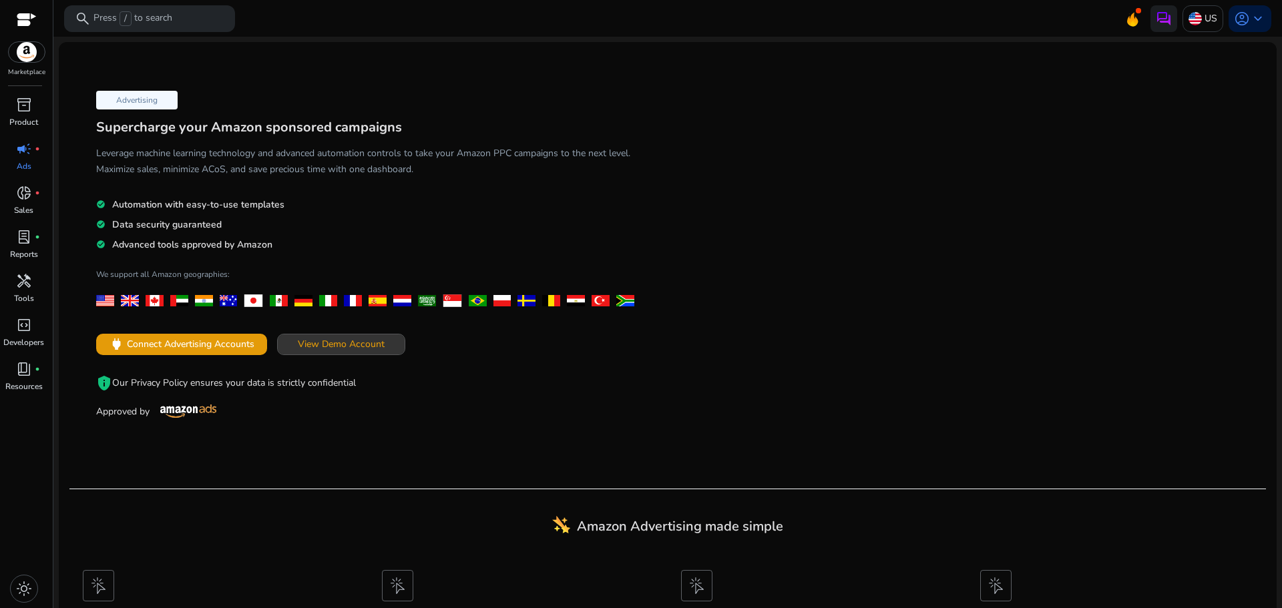
click at [297, 341] on span at bounding box center [341, 345] width 127 height 32
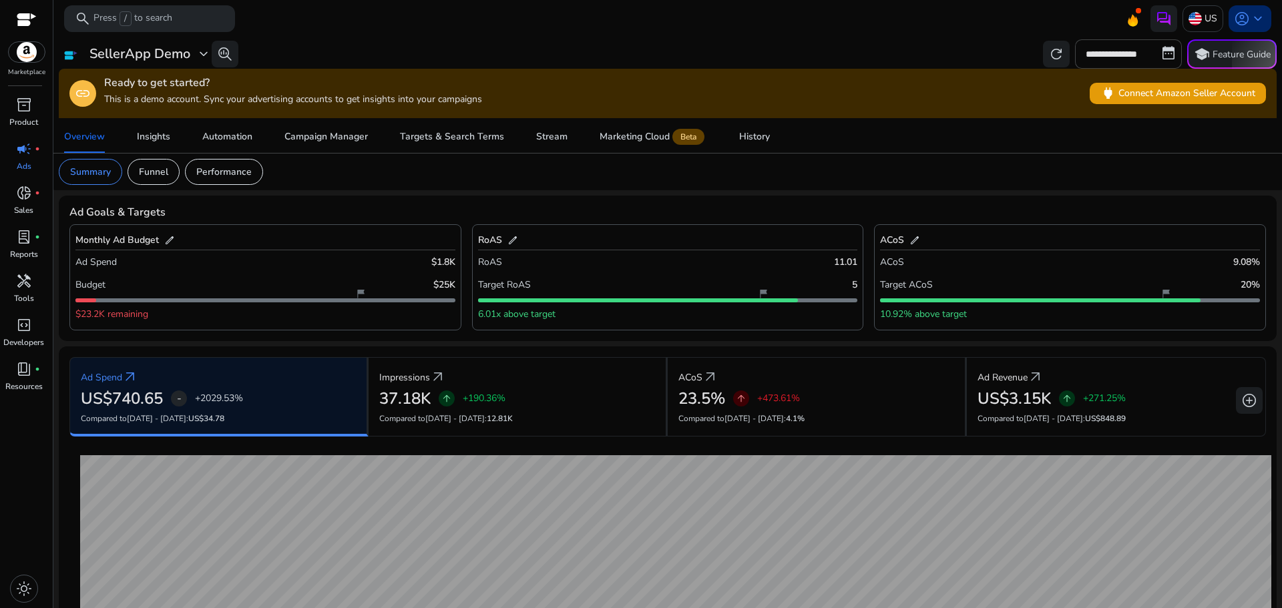
click at [1253, 17] on span "keyboard_arrow_down" at bounding box center [1258, 19] width 16 height 16
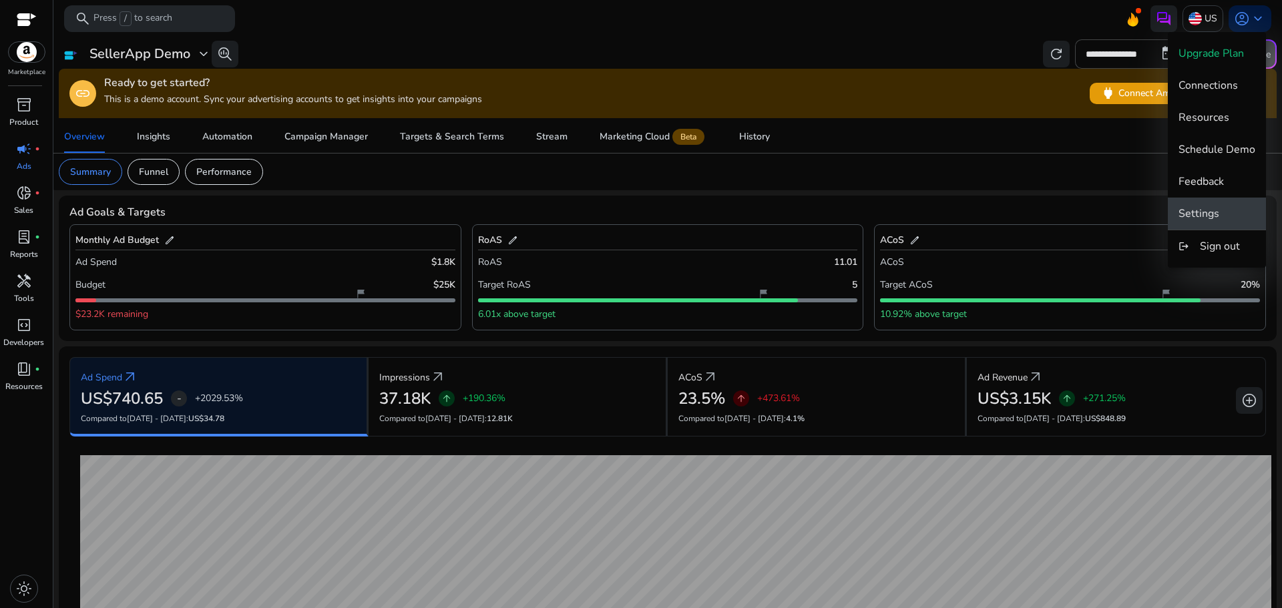
click at [1201, 205] on button "Settings" at bounding box center [1217, 214] width 98 height 32
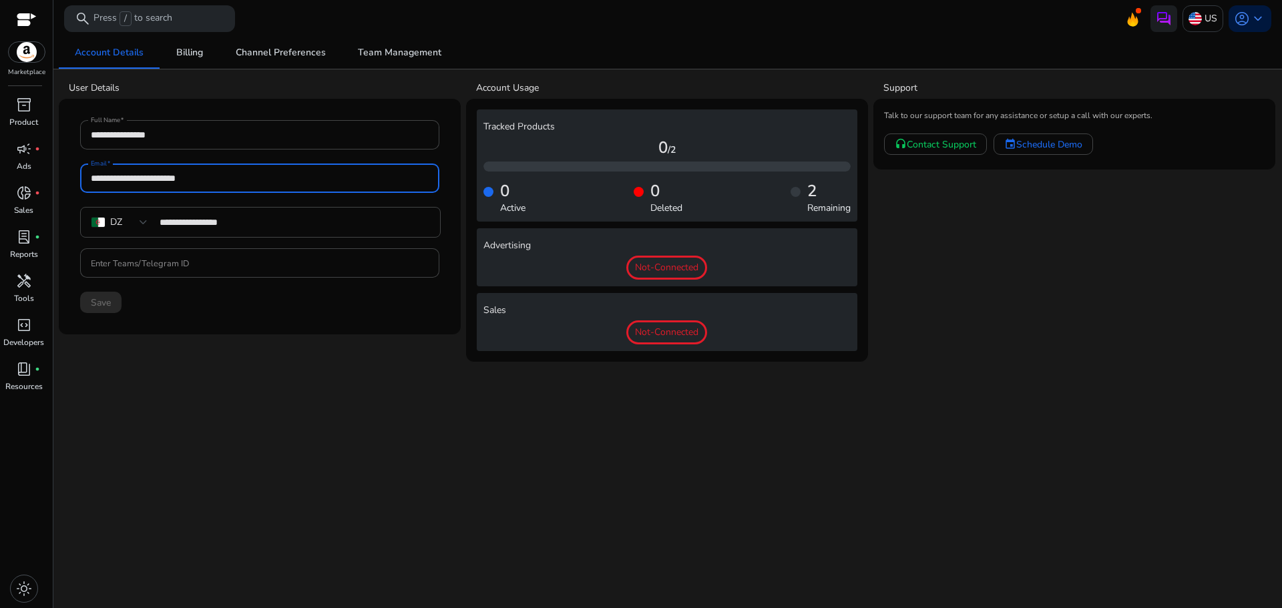
click at [162, 174] on input "**********" at bounding box center [260, 178] width 338 height 15
